Goal: Find specific page/section: Find specific page/section

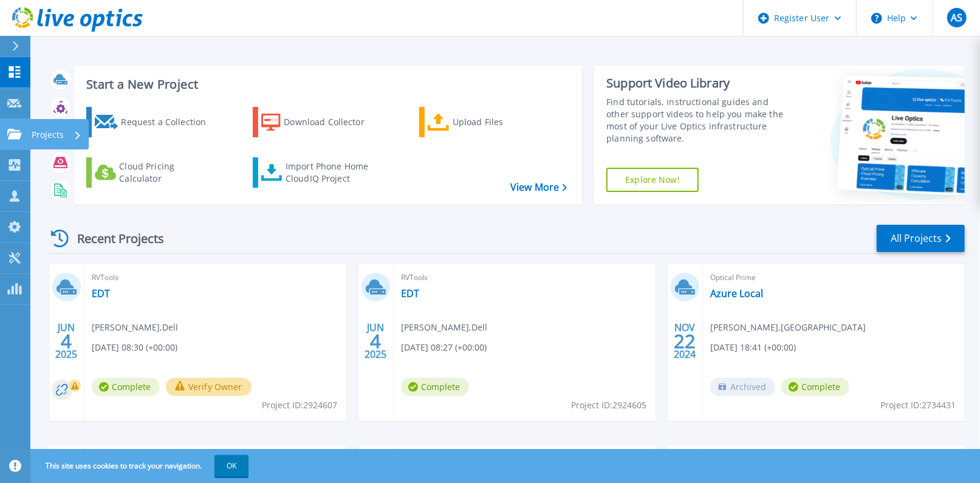
click at [24, 125] on link "Projects Projects" at bounding box center [15, 134] width 30 height 31
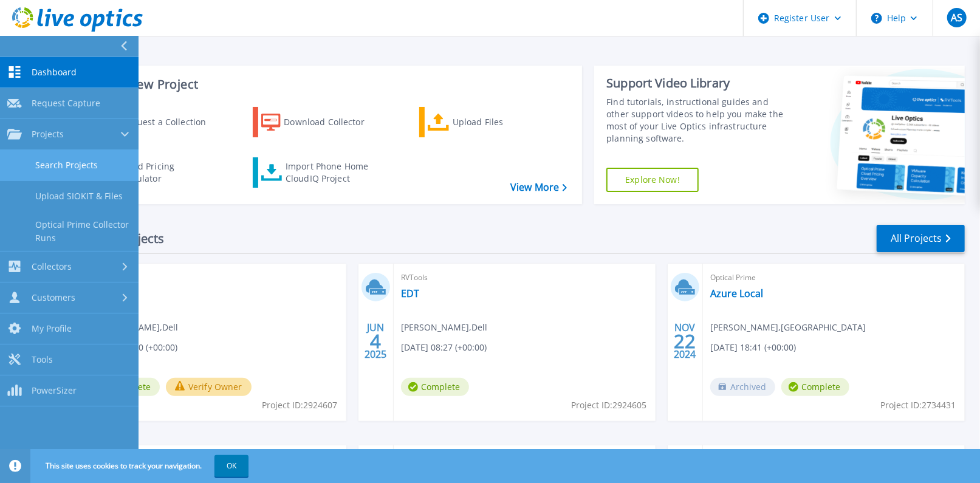
click at [50, 171] on link "Search Projects" at bounding box center [69, 165] width 139 height 31
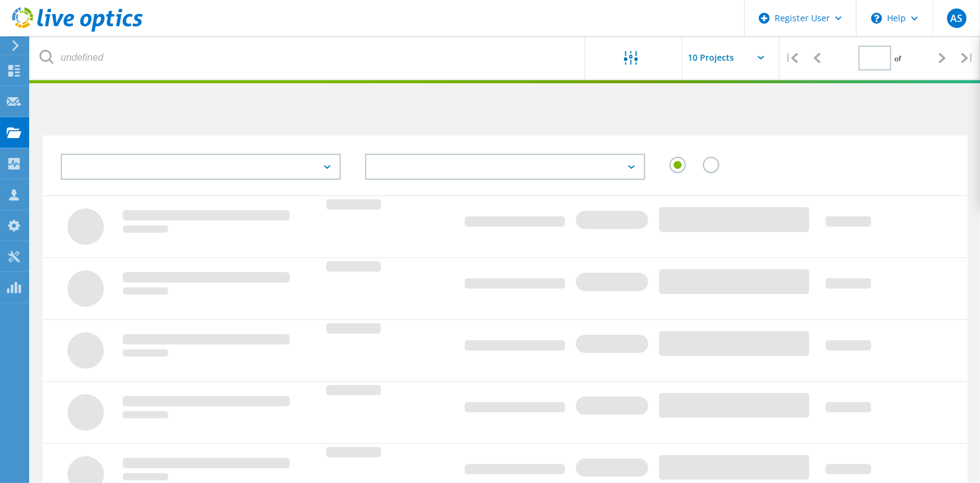
type input "1"
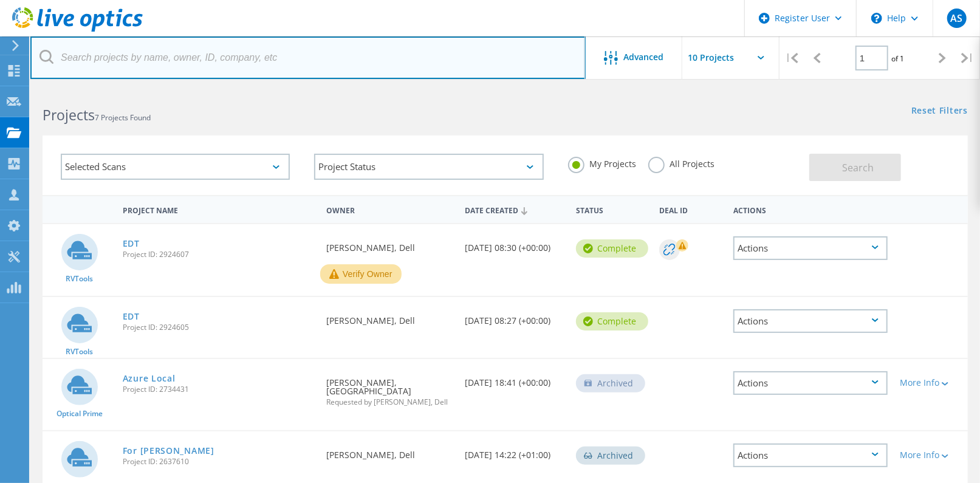
click at [328, 61] on input "text" at bounding box center [307, 57] width 555 height 43
click at [300, 48] on input "text" at bounding box center [307, 57] width 555 height 43
click at [303, 47] on input "text" at bounding box center [307, 57] width 555 height 43
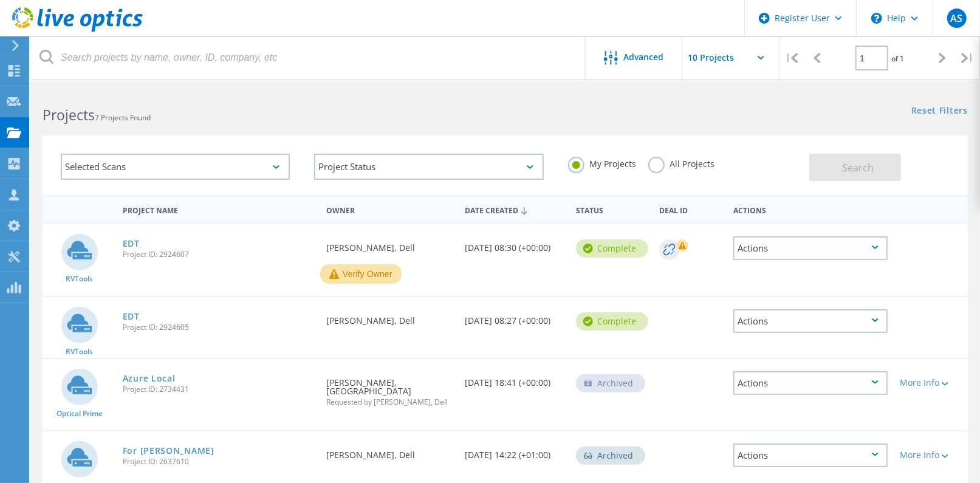
click at [304, 34] on header "Register User \n Help Explore Helpful Articles Contact Support AS Dell User Anc…" at bounding box center [490, 18] width 980 height 36
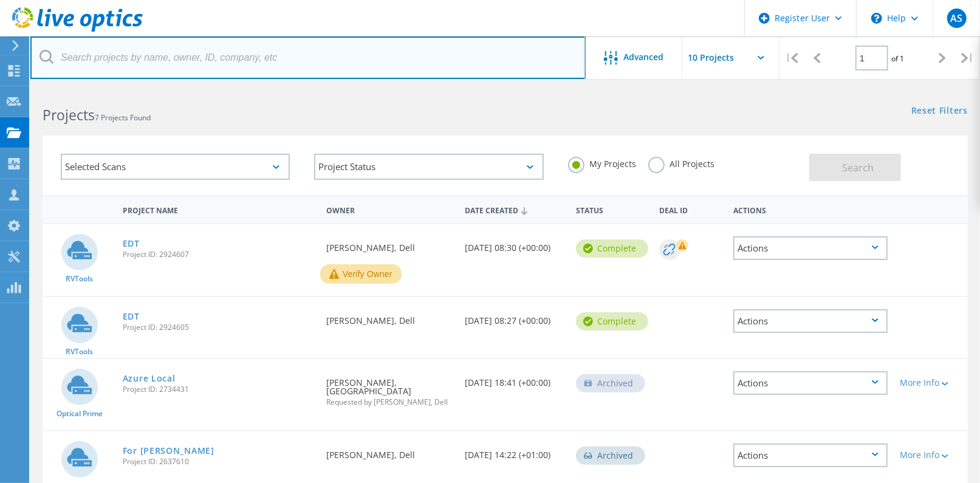
click at [299, 50] on input "text" at bounding box center [307, 57] width 555 height 43
paste input ": Professional Services – Non-Tied"
type input ": Professional Services – Non-Tied"
drag, startPoint x: 274, startPoint y: 65, endPoint x: -48, endPoint y: 44, distance: 322.7
click at [0, 44] on html "Register User \n Help Explore Helpful Articles Contact Support AS Dell User Anc…" at bounding box center [490, 363] width 980 height 727
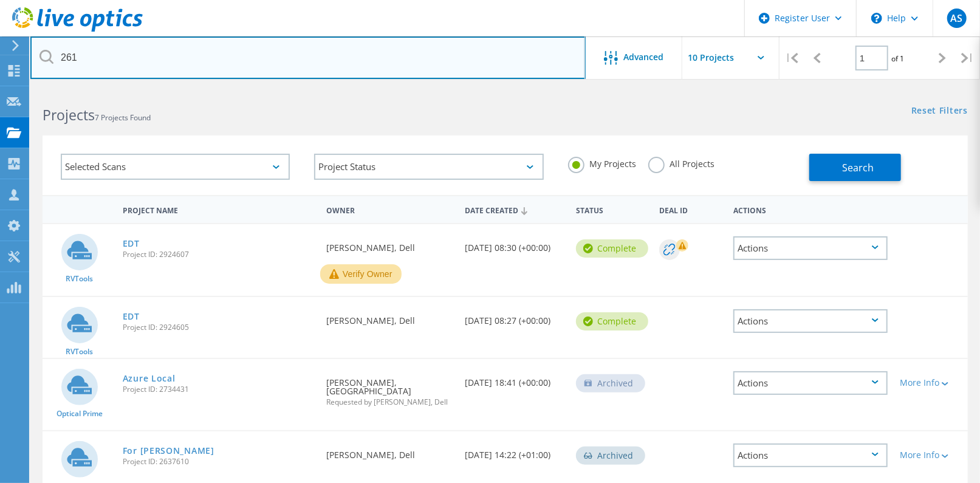
click at [360, 53] on input "261" at bounding box center [307, 57] width 555 height 43
click at [287, 51] on input "261" at bounding box center [307, 57] width 555 height 43
type input "2618053"
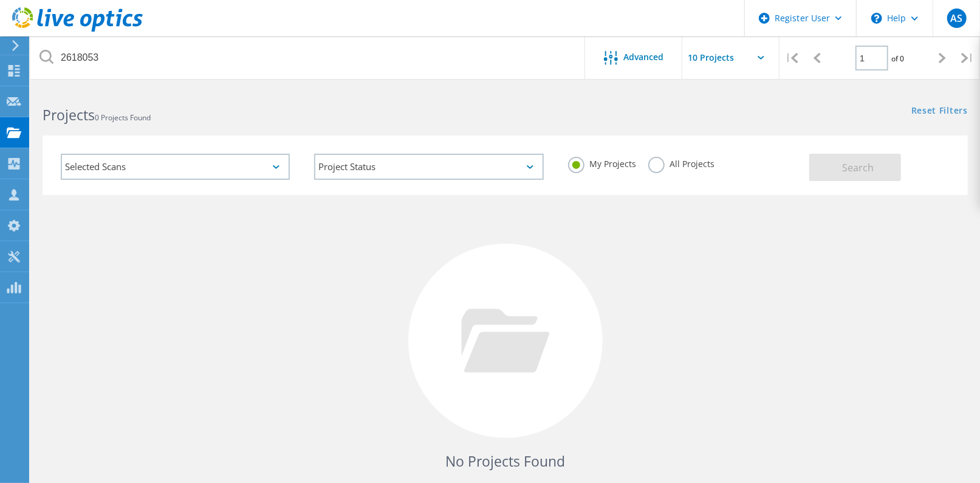
click at [674, 165] on label "All Projects" at bounding box center [681, 163] width 66 height 12
click at [0, 0] on input "All Projects" at bounding box center [0, 0] width 0 height 0
click at [902, 173] on div "Search" at bounding box center [885, 161] width 152 height 39
click at [888, 171] on button "Search" at bounding box center [855, 167] width 92 height 27
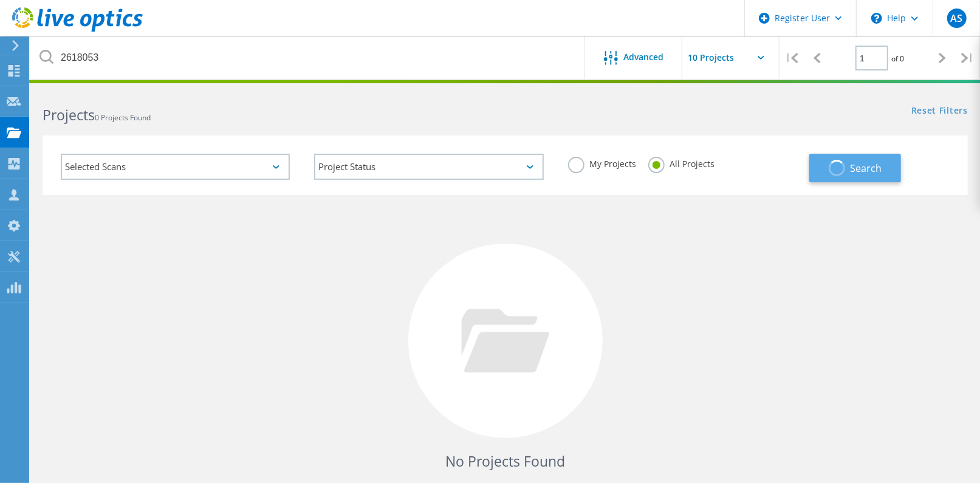
click at [884, 166] on button "Search" at bounding box center [855, 168] width 92 height 29
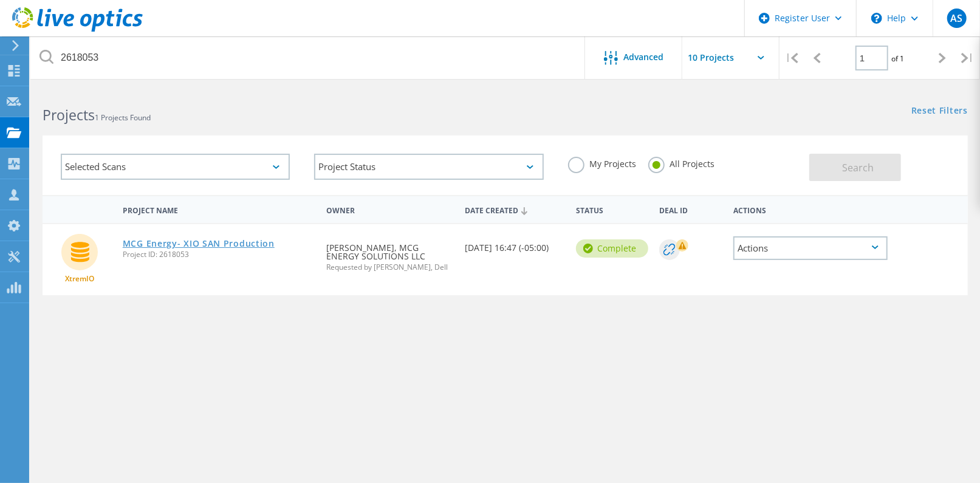
click at [249, 244] on link "MCG Energy- XIO SAN Production" at bounding box center [199, 243] width 152 height 9
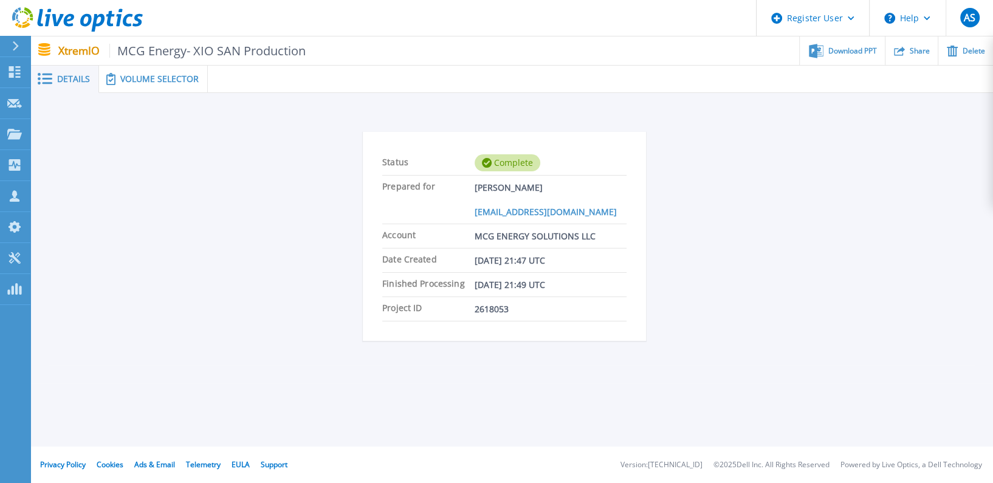
click at [176, 69] on div "Volume Selector" at bounding box center [153, 79] width 109 height 27
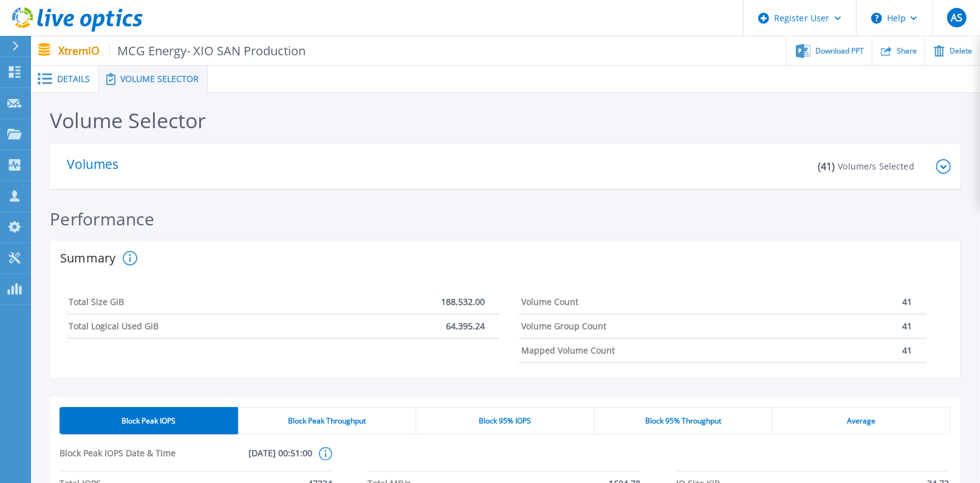
click at [58, 79] on span "Details" at bounding box center [73, 79] width 33 height 9
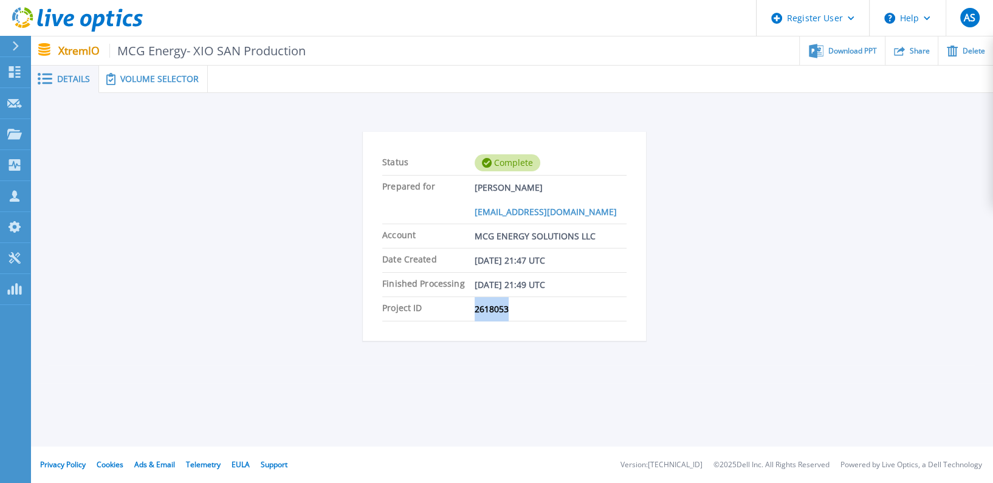
drag, startPoint x: 522, startPoint y: 309, endPoint x: 467, endPoint y: 312, distance: 54.7
click at [467, 312] on li "Project ID 2618053" at bounding box center [504, 309] width 244 height 24
copy li "2618053"
